Goal: Transaction & Acquisition: Purchase product/service

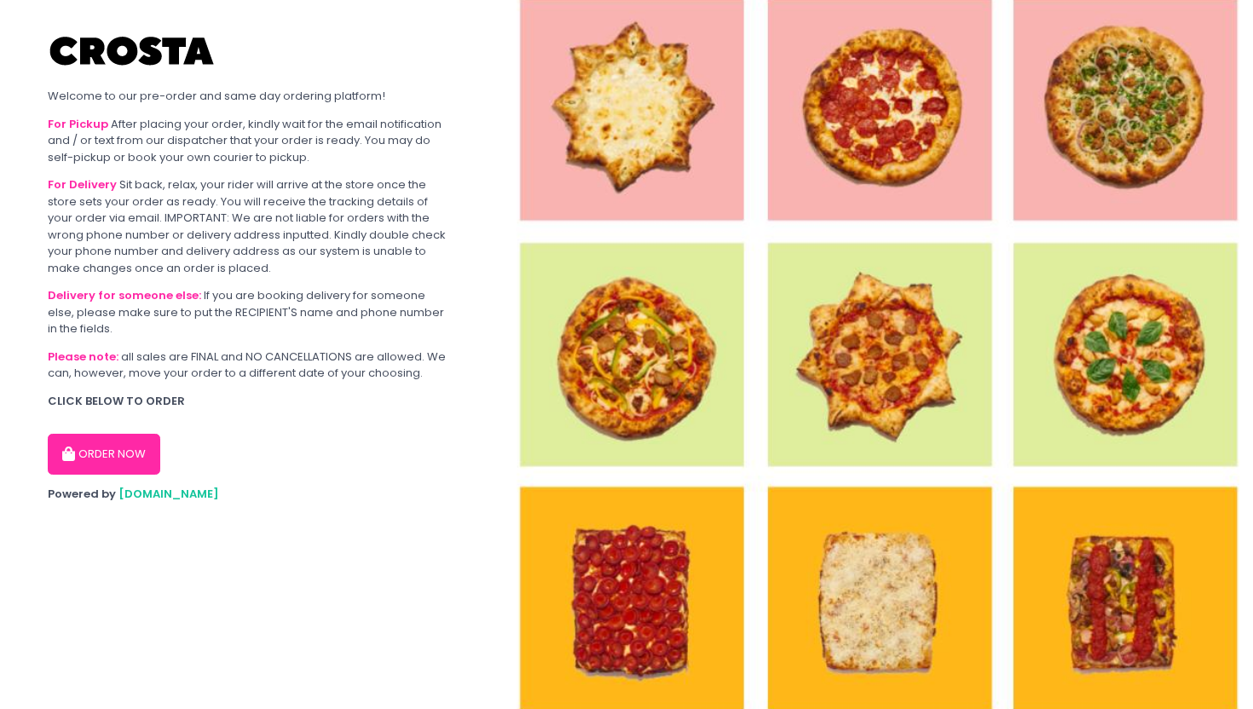
click at [134, 445] on button "ORDER NOW" at bounding box center [104, 454] width 112 height 41
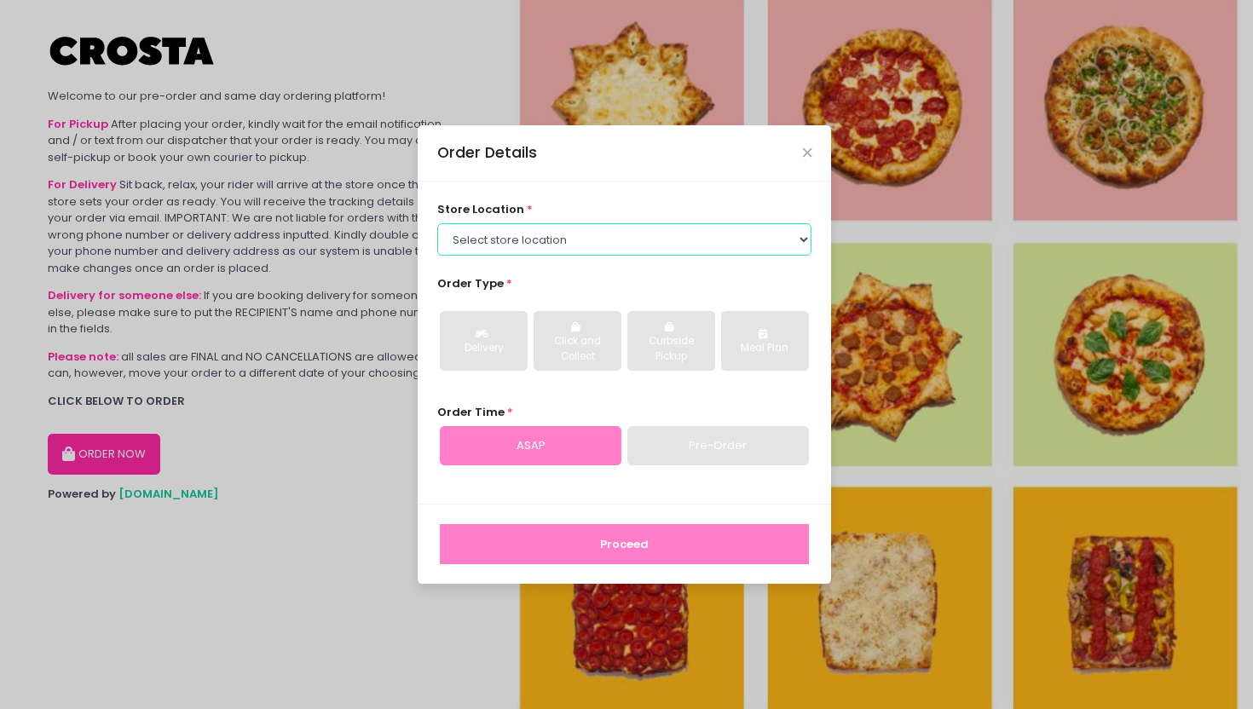
click at [573, 247] on select "Select store location [PERSON_NAME] Pizza - [PERSON_NAME] Pizza - [GEOGRAPHIC_D…" at bounding box center [624, 239] width 375 height 32
select select "5fabb2e53664a8677beaeb89"
click at [437, 223] on select "Select store location [PERSON_NAME] Pizza - [PERSON_NAME] Pizza - [GEOGRAPHIC_D…" at bounding box center [624, 239] width 375 height 32
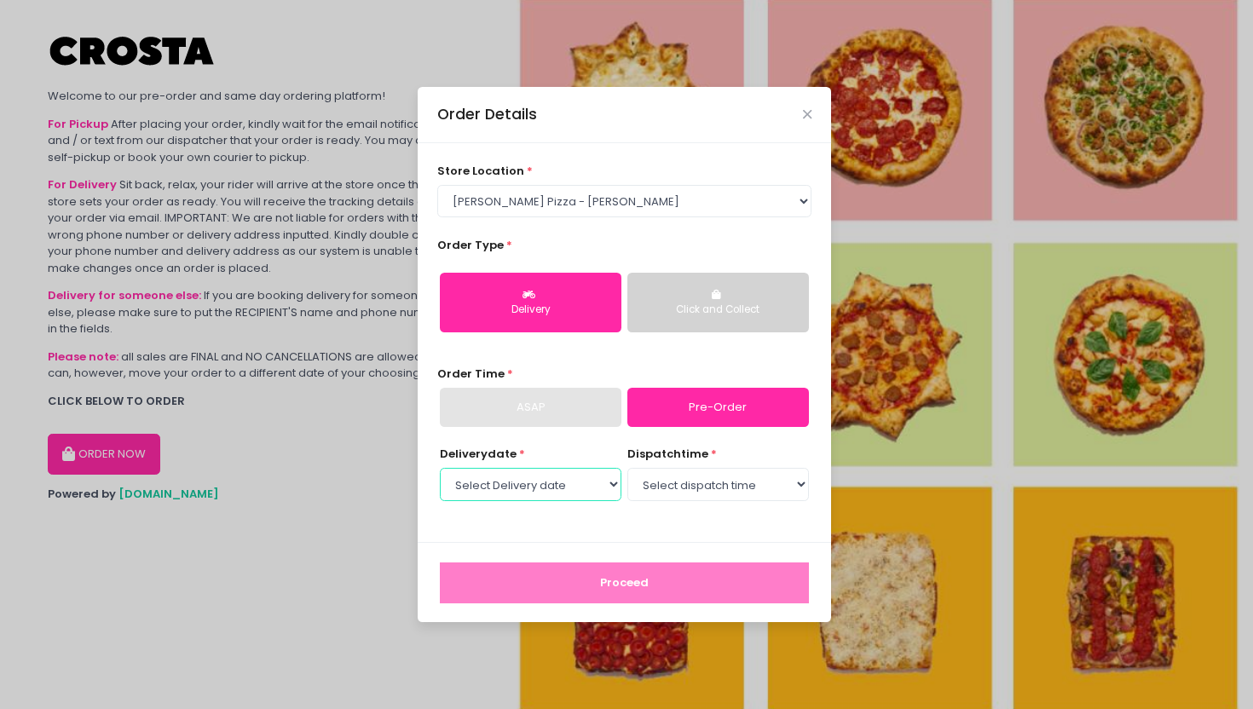
click at [568, 476] on select "Select Delivery date [DATE] [DATE] [DATE] [DATE] [DATE] [DATE]" at bounding box center [531, 484] width 182 height 32
select select "[DATE]"
click at [440, 468] on select "Select Delivery date [DATE] [DATE] [DATE] [DATE] [DATE] [DATE]" at bounding box center [531, 484] width 182 height 32
click at [679, 496] on select "Select dispatch time 12:00 PM - 12:30 PM 12:30 PM - 01:00 PM 01:00 PM - 01:30 P…" at bounding box center [718, 484] width 182 height 32
select select "12:00"
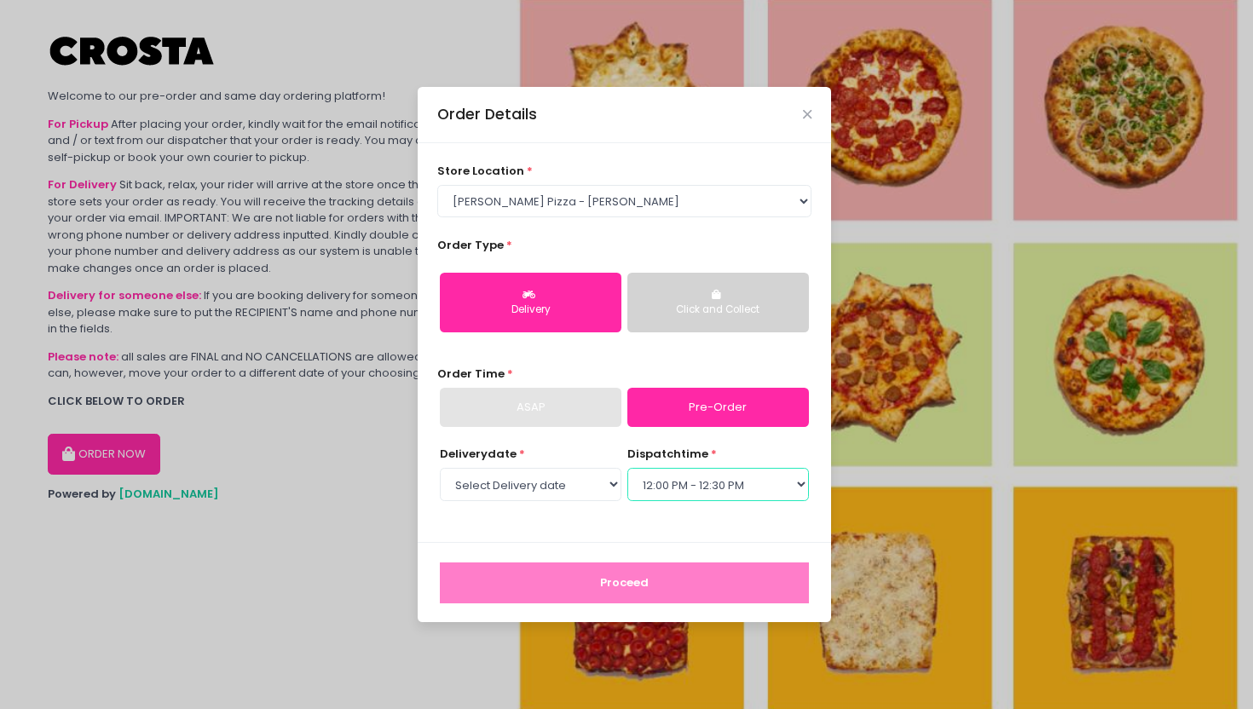
click at [627, 468] on select "Select dispatch time 12:00 PM - 12:30 PM 12:30 PM - 01:00 PM 01:00 PM - 01:30 P…" at bounding box center [718, 484] width 182 height 32
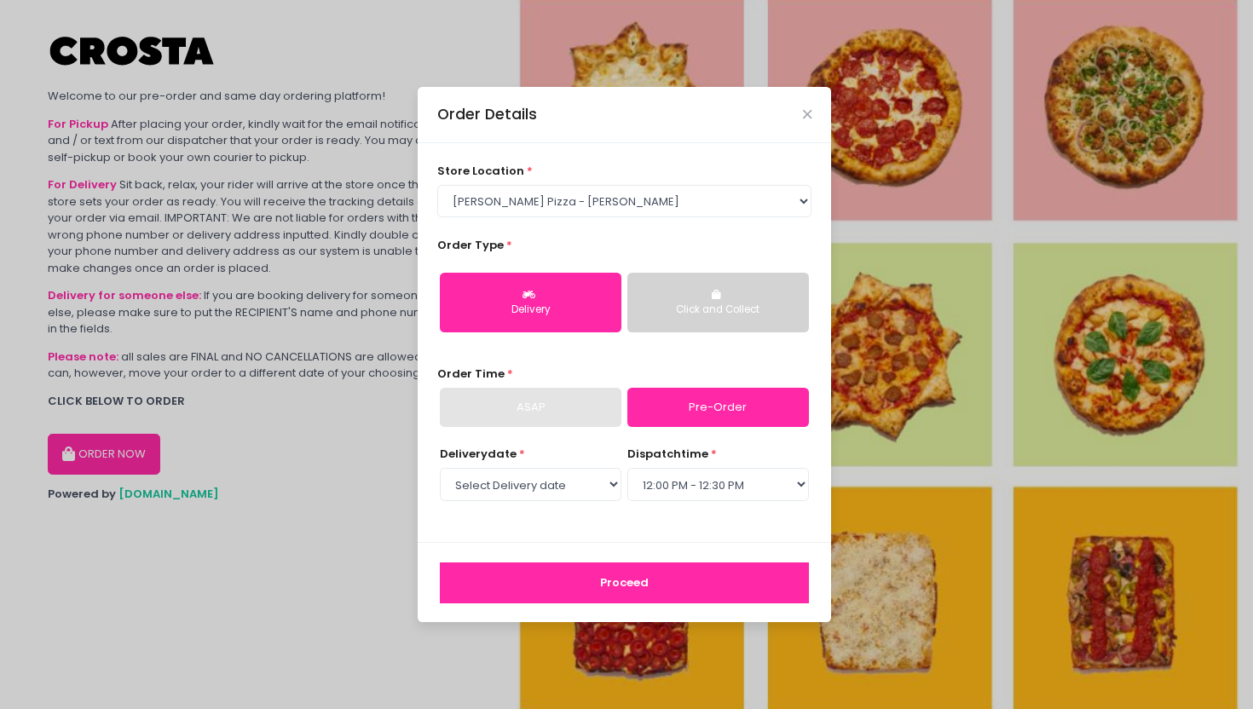
click at [665, 589] on button "Proceed" at bounding box center [624, 582] width 369 height 41
